Goal: Transaction & Acquisition: Purchase product/service

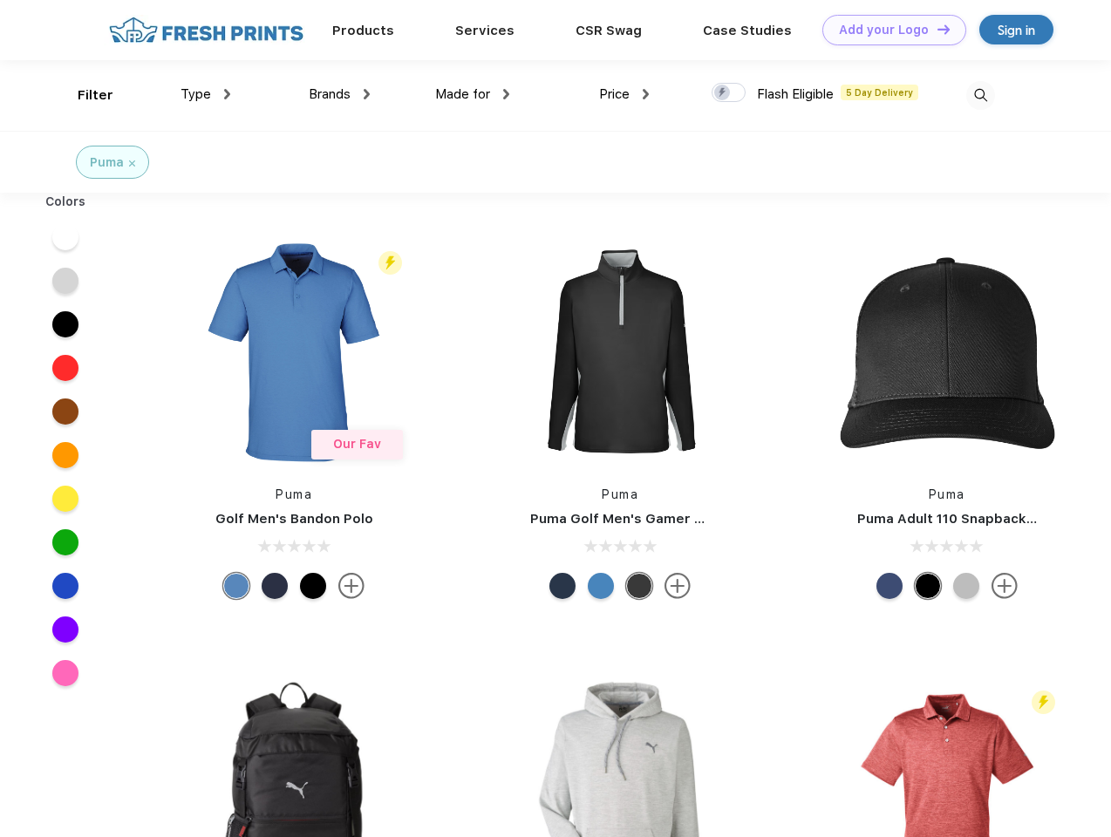
scroll to position [1, 0]
click at [888, 30] on link "Add your Logo Design Tool" at bounding box center [894, 30] width 144 height 31
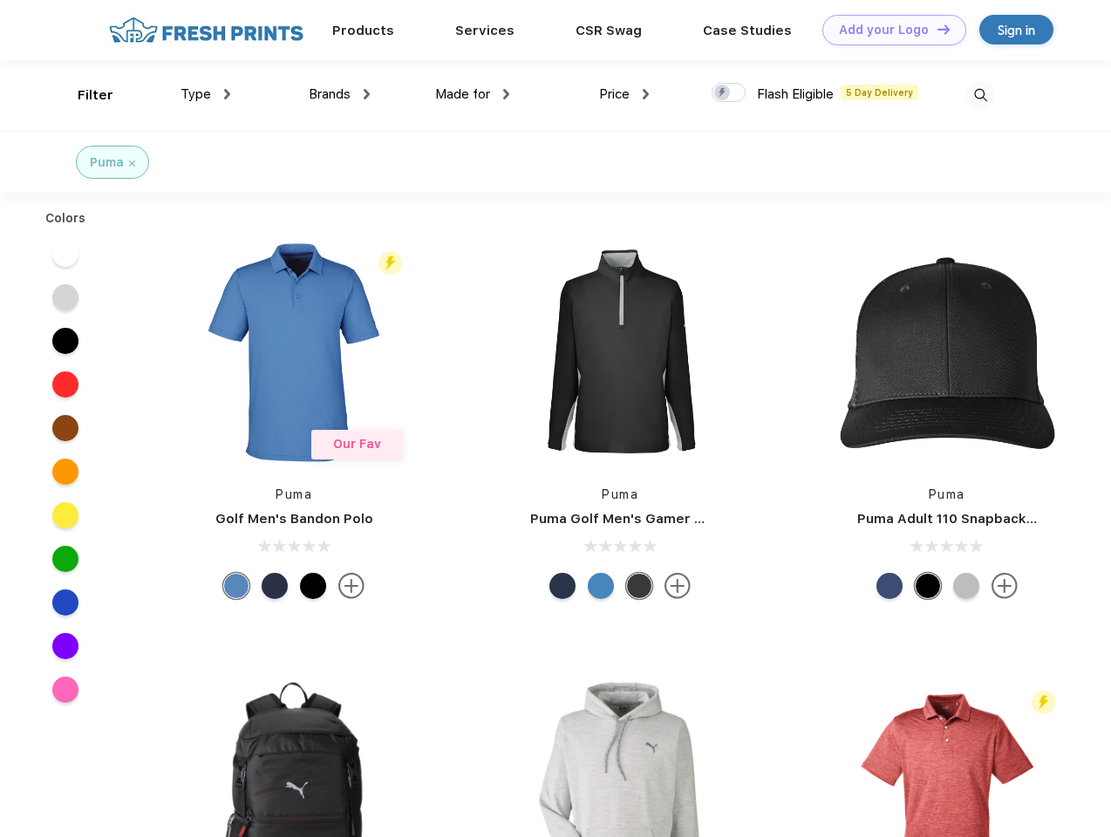
click at [0, 0] on div "Design Tool" at bounding box center [0, 0] width 0 height 0
click at [936, 29] on link "Add your Logo Design Tool" at bounding box center [894, 30] width 144 height 31
click at [84, 95] on div "Filter" at bounding box center [96, 95] width 36 height 20
click at [206, 94] on span "Type" at bounding box center [195, 94] width 31 height 16
click at [339, 94] on span "Brands" at bounding box center [330, 94] width 42 height 16
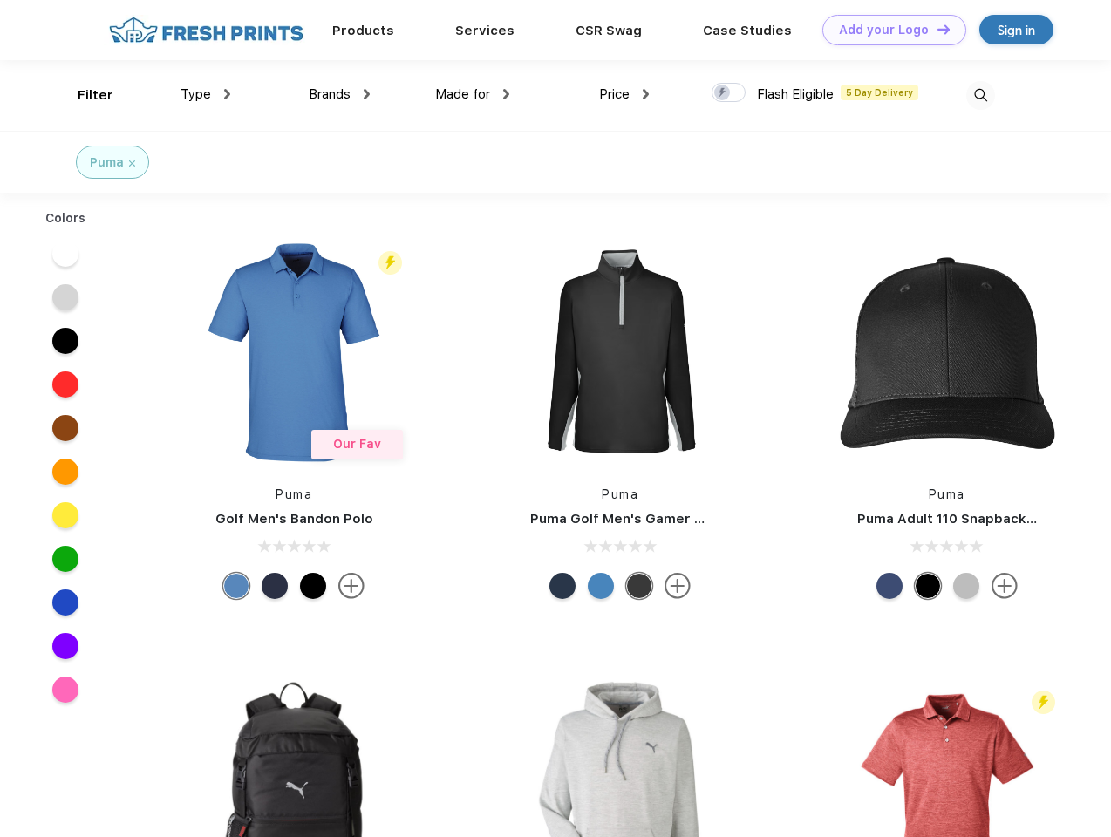
click at [473, 94] on span "Made for" at bounding box center [462, 94] width 55 height 16
click at [624, 94] on span "Price" at bounding box center [614, 94] width 31 height 16
click at [729, 93] on div at bounding box center [728, 92] width 34 height 19
click at [723, 93] on input "checkbox" at bounding box center [716, 87] width 11 height 11
click at [980, 95] on img at bounding box center [980, 95] width 29 height 29
